Goal: Find specific page/section: Find specific page/section

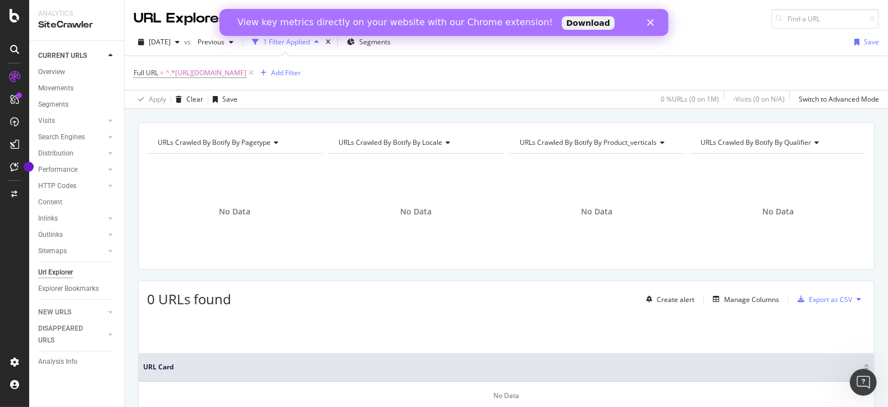
scroll to position [1, 0]
click at [652, 21] on icon "Close" at bounding box center [649, 22] width 7 height 7
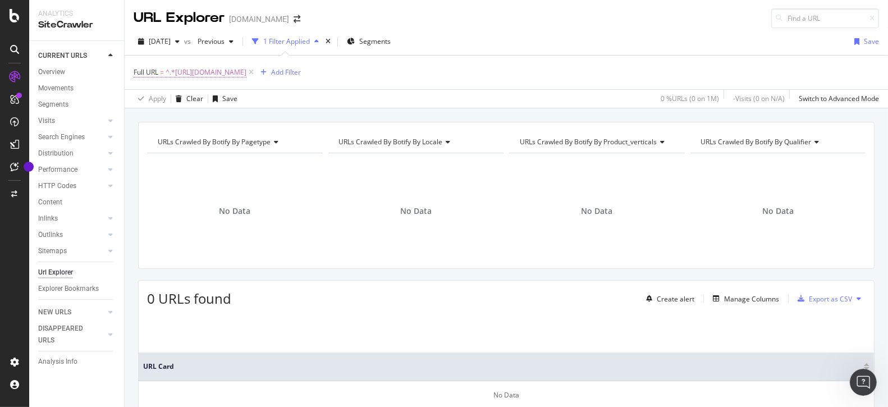
click at [246, 73] on span "^.*[URL][DOMAIN_NAME]" at bounding box center [206, 73] width 81 height 16
click at [573, 35] on div "[DATE] vs Previous 1 Filter Applied Segments Save" at bounding box center [506, 44] width 763 height 22
click at [539, 20] on div "URL Explorer [DOMAIN_NAME]" at bounding box center [506, 13] width 763 height 29
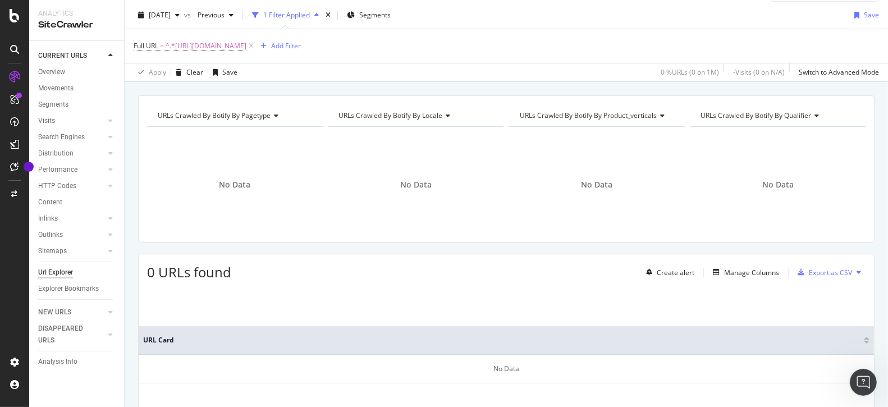
scroll to position [0, 0]
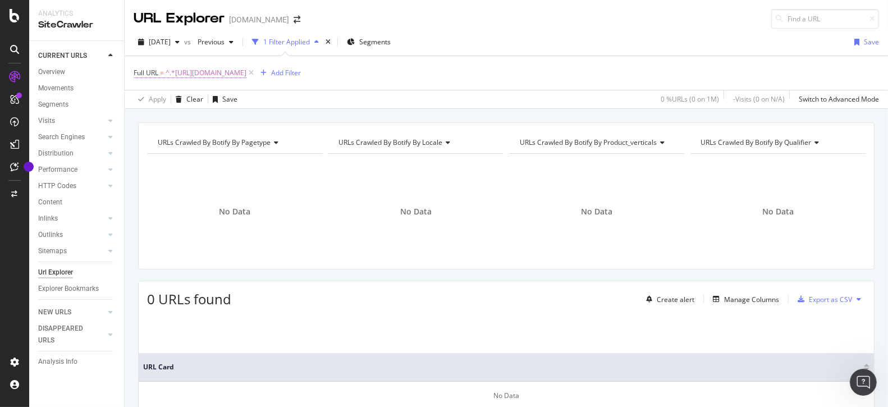
click at [246, 67] on span "^.*[URL][DOMAIN_NAME]" at bounding box center [206, 73] width 81 height 16
click at [255, 144] on div "Apply" at bounding box center [257, 142] width 17 height 10
click at [246, 71] on span "^.*[URL][DOMAIN_NAME]" at bounding box center [206, 73] width 81 height 16
click at [258, 117] on icon at bounding box center [258, 118] width 6 height 8
click at [243, 118] on input "text" at bounding box center [205, 118] width 122 height 18
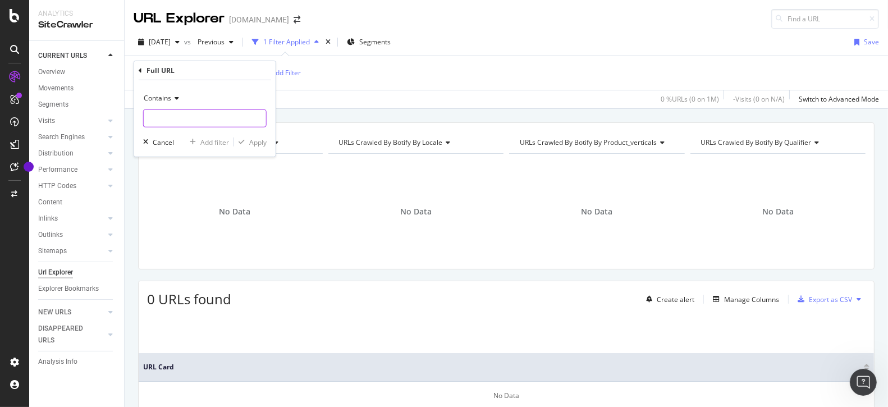
paste input "[URL][DOMAIN_NAME]"
type input "[URL][DOMAIN_NAME]"
click at [264, 145] on div "Apply" at bounding box center [257, 142] width 17 height 10
